Goal: Task Accomplishment & Management: Use online tool/utility

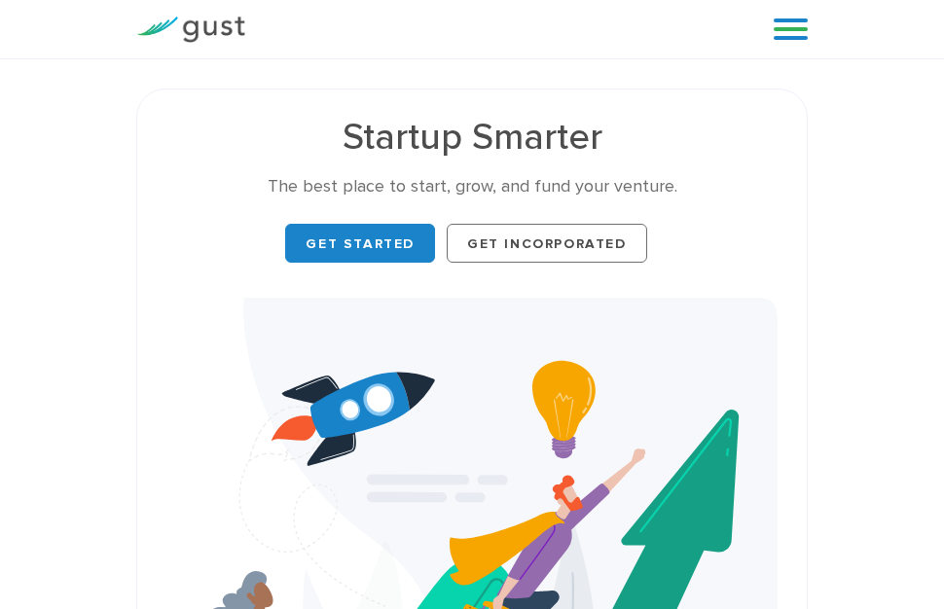
click at [200, 29] on img at bounding box center [190, 30] width 109 height 26
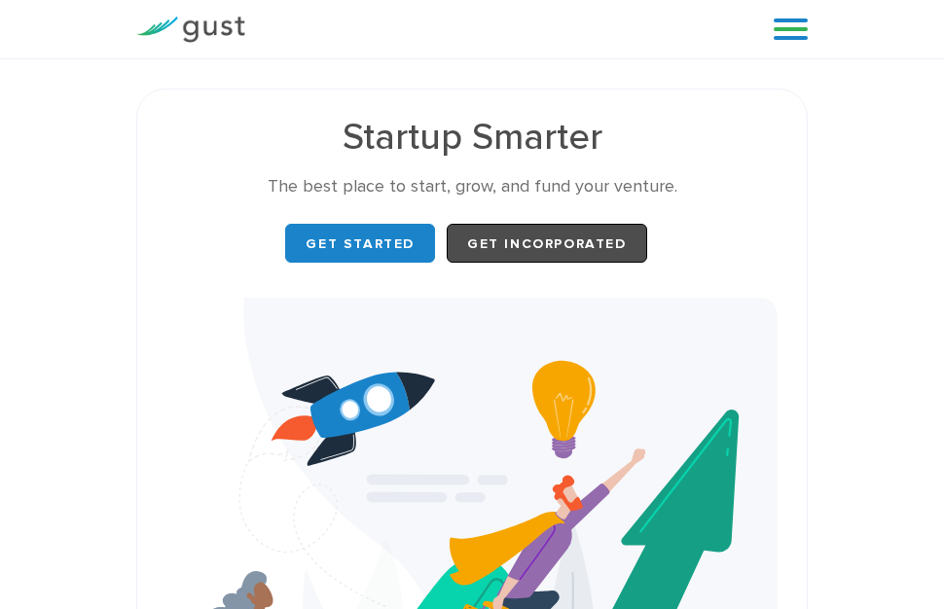
click at [577, 235] on link "Get Incorporated" at bounding box center [547, 243] width 200 height 39
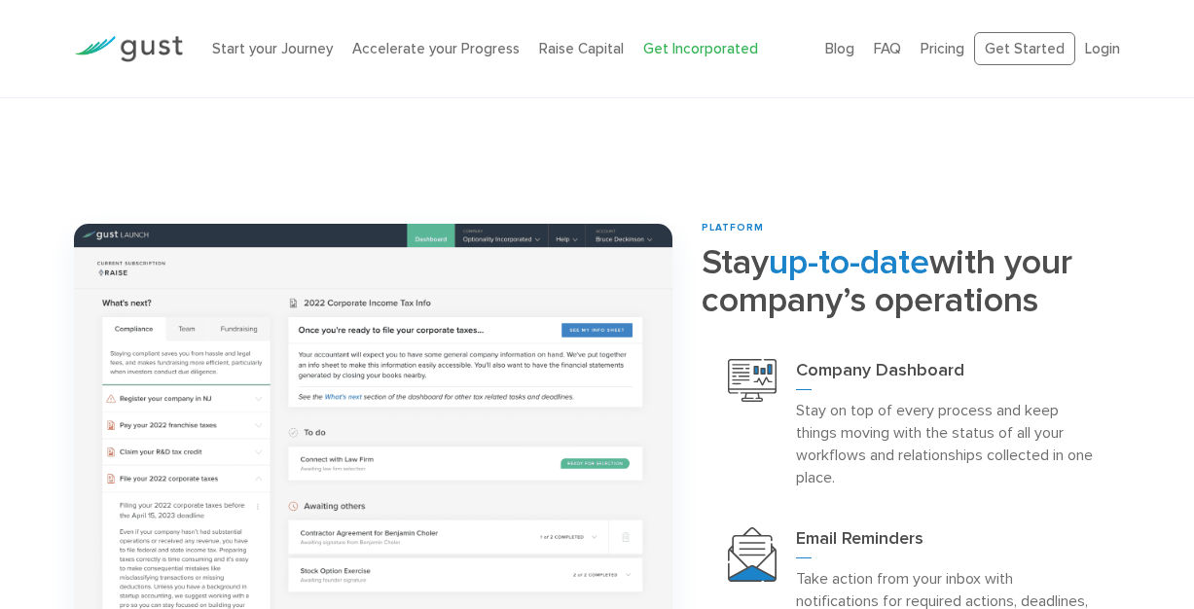
scroll to position [3272, 0]
